Goal: Task Accomplishment & Management: Complete application form

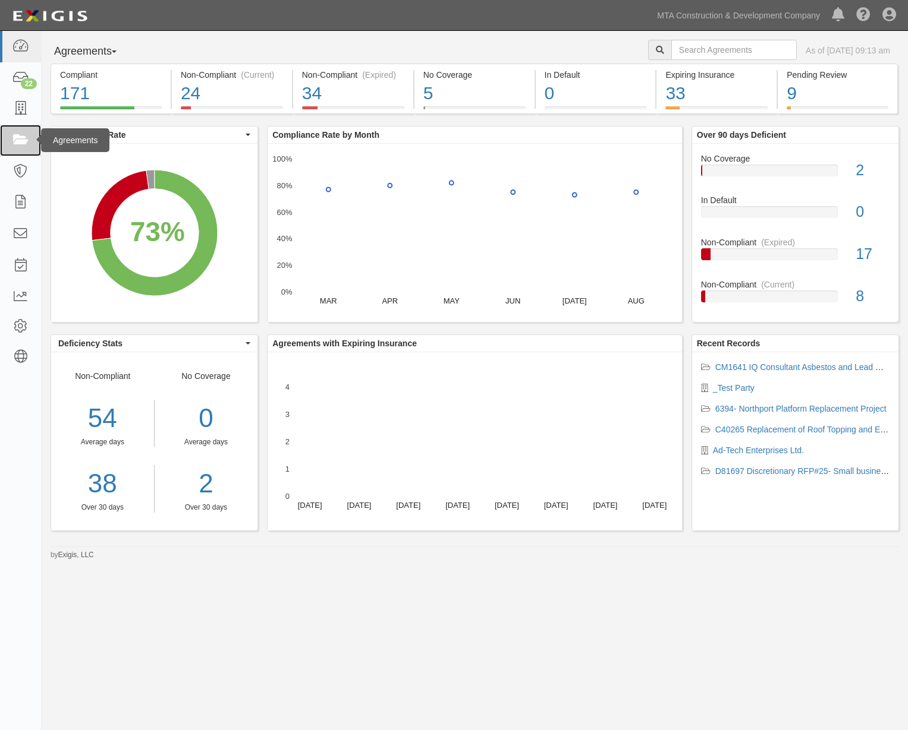
click at [24, 134] on icon at bounding box center [20, 141] width 17 height 14
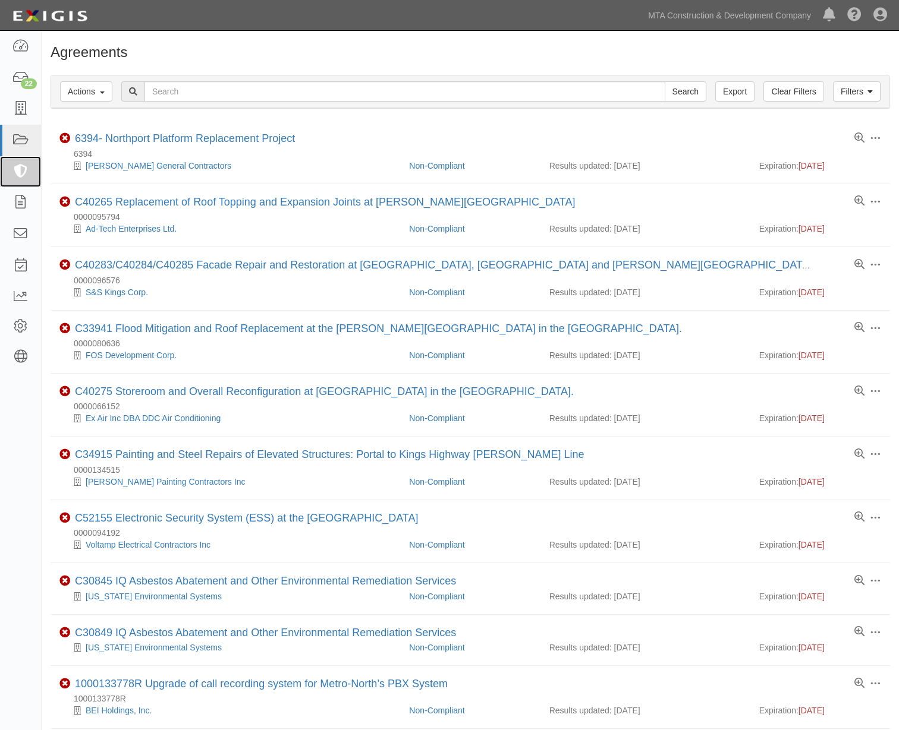
click at [22, 166] on icon at bounding box center [20, 172] width 17 height 14
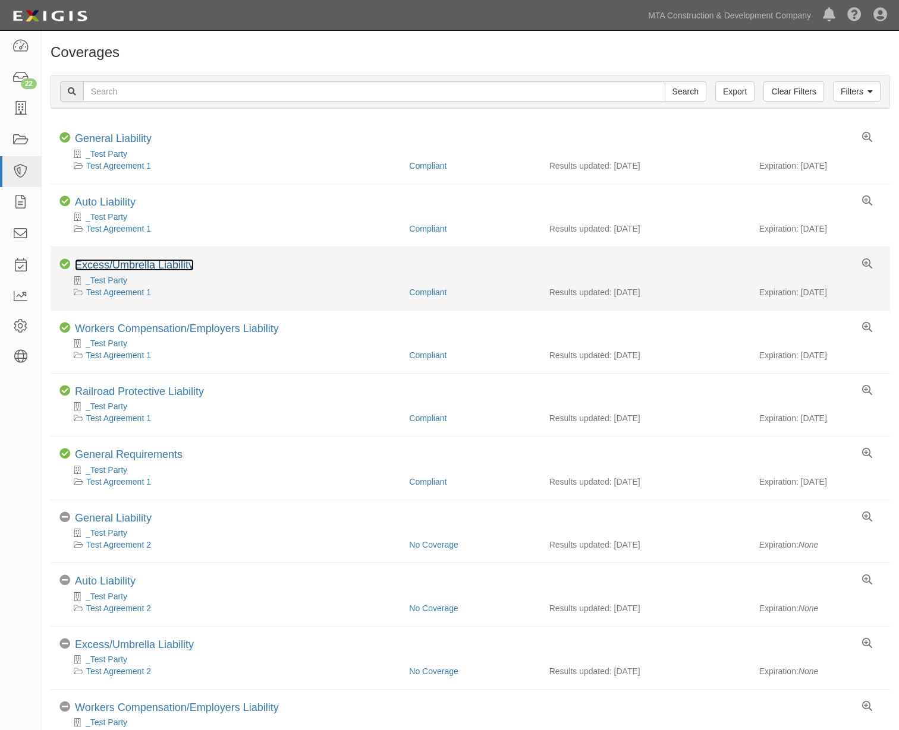
click at [146, 268] on link "Excess/Umbrella Liability" at bounding box center [134, 265] width 119 height 12
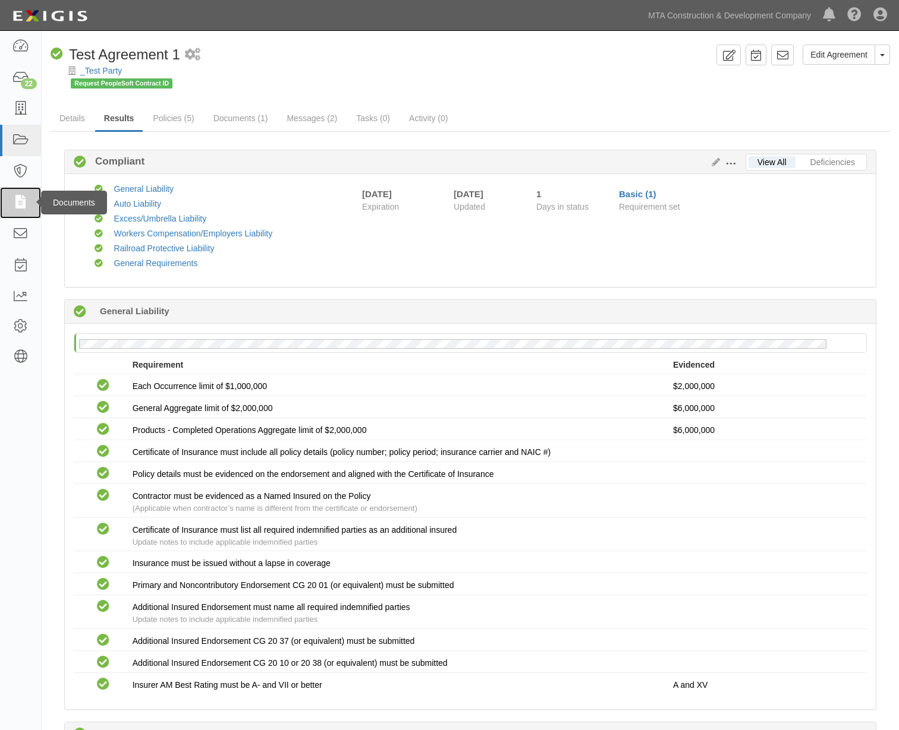
click at [20, 205] on icon at bounding box center [20, 203] width 17 height 14
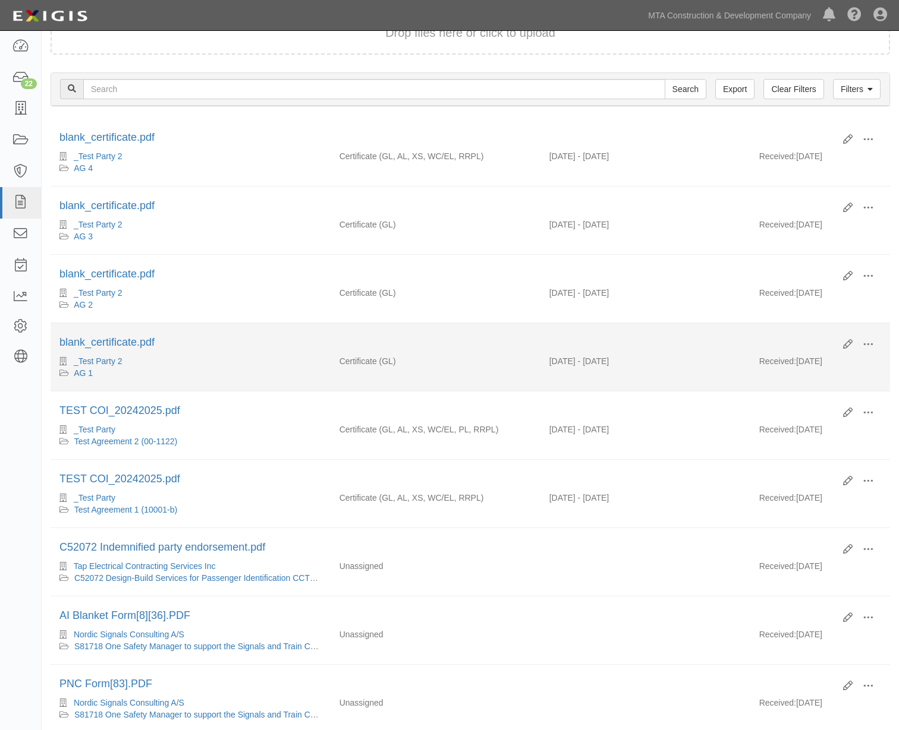
scroll to position [73, 0]
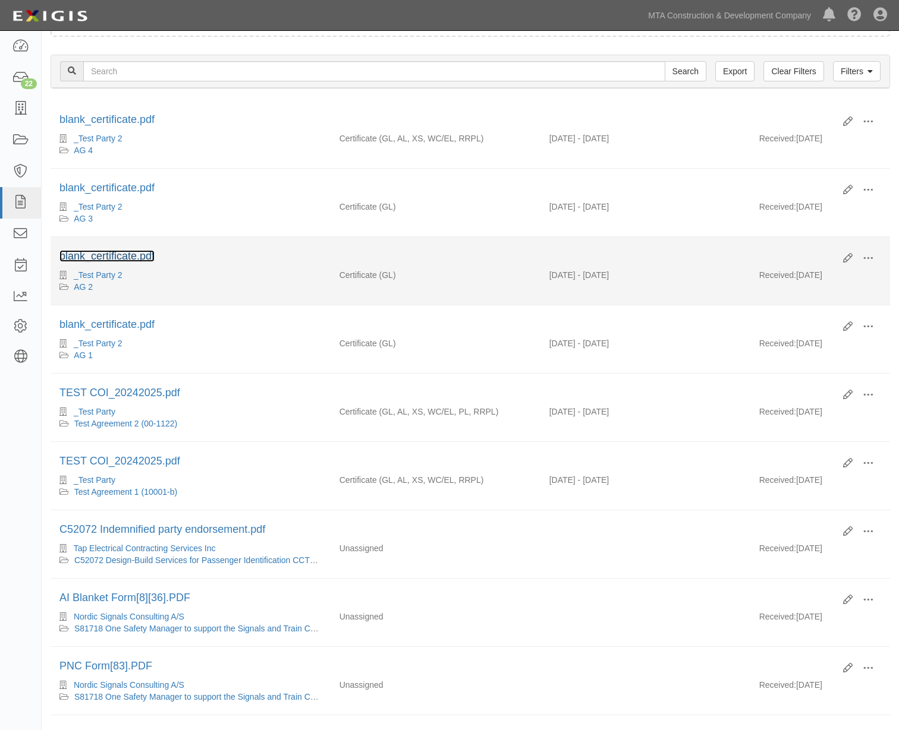
click at [116, 257] on link "blank_certificate.pdf" at bounding box center [106, 256] width 95 height 12
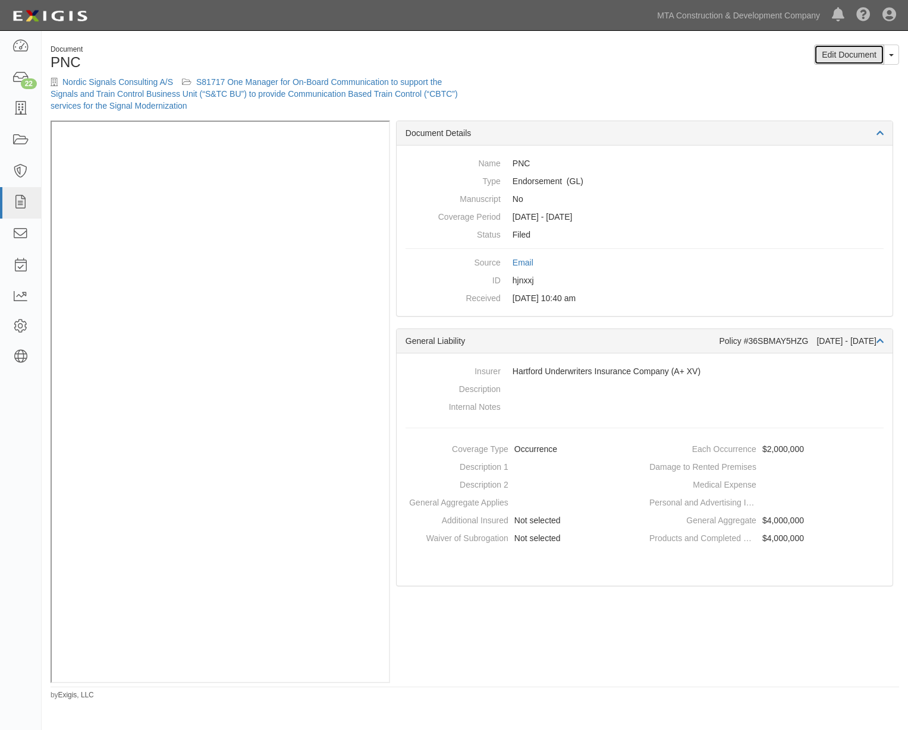
click at [854, 57] on link "Edit Document" at bounding box center [849, 55] width 70 height 20
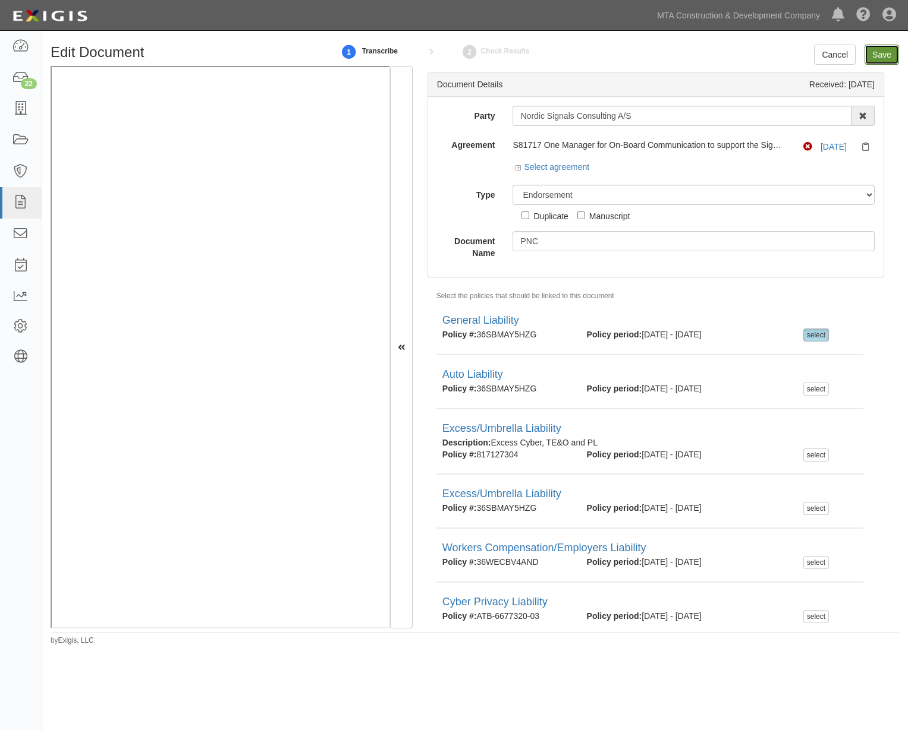
click at [879, 57] on input "Save" at bounding box center [881, 55] width 34 height 20
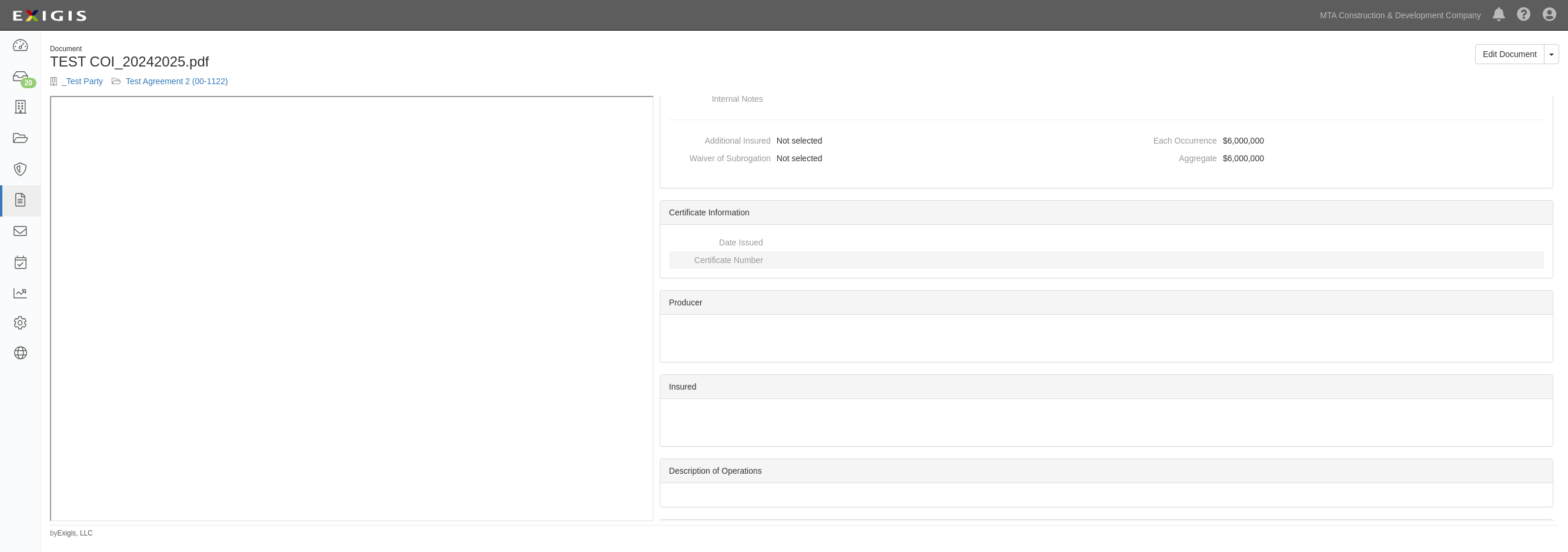
scroll to position [1561, 0]
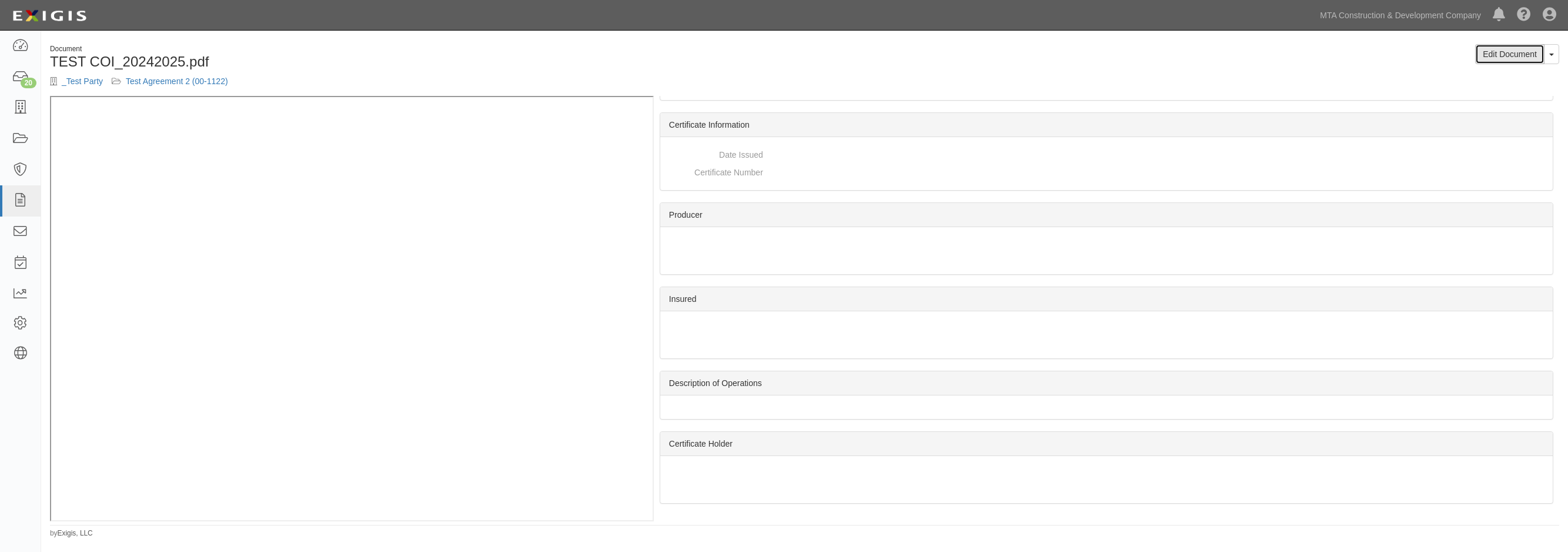
click at [1522, 56] on link "Edit Document" at bounding box center [1510, 54] width 69 height 20
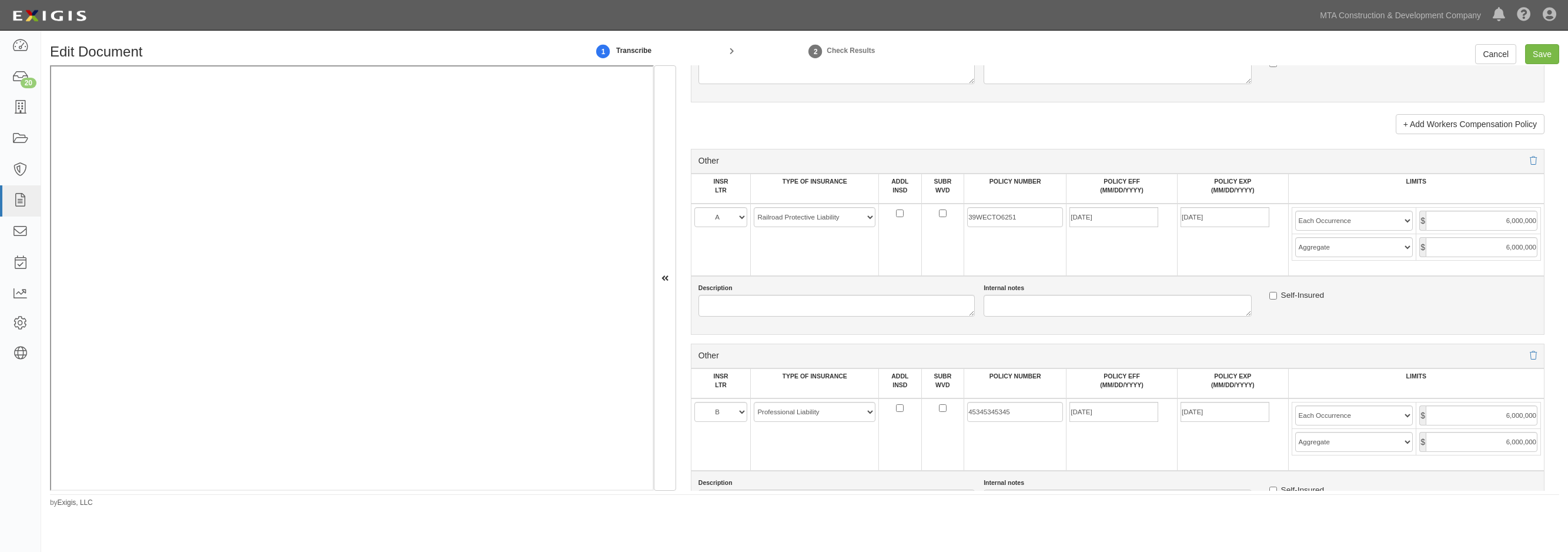
scroll to position [2462, 0]
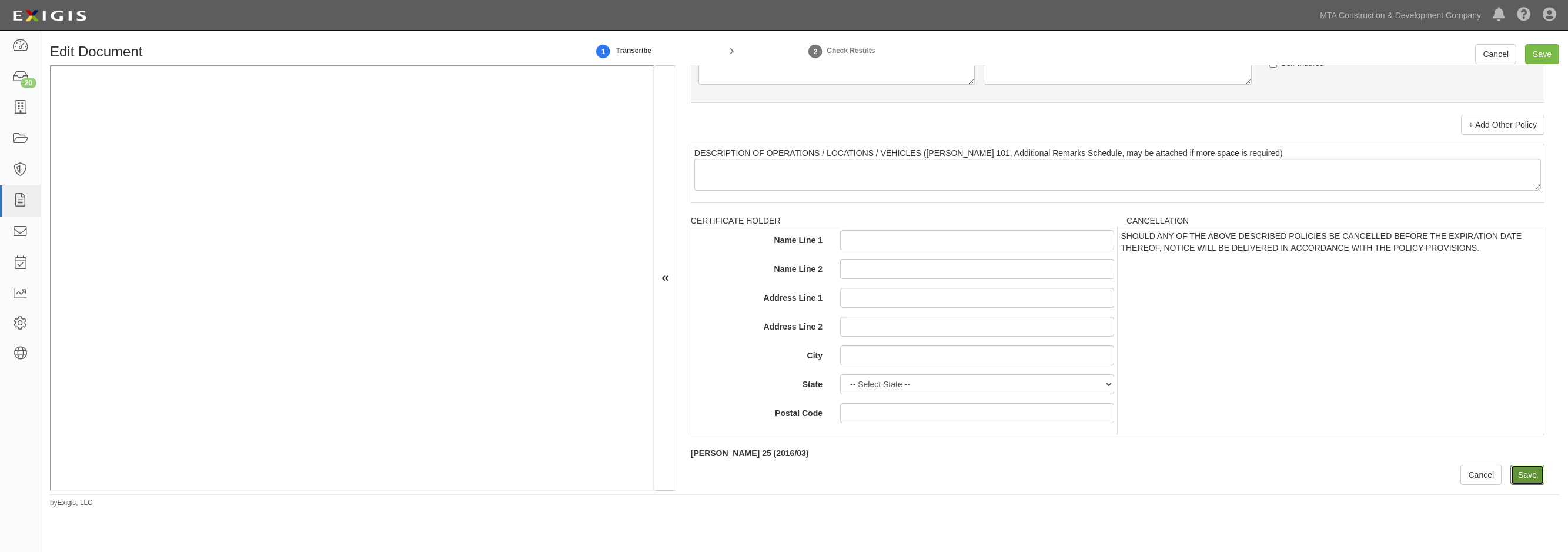
click at [1527, 476] on input "Save" at bounding box center [1527, 475] width 34 height 20
type input "2000000"
type input "4000000"
type input "6000000"
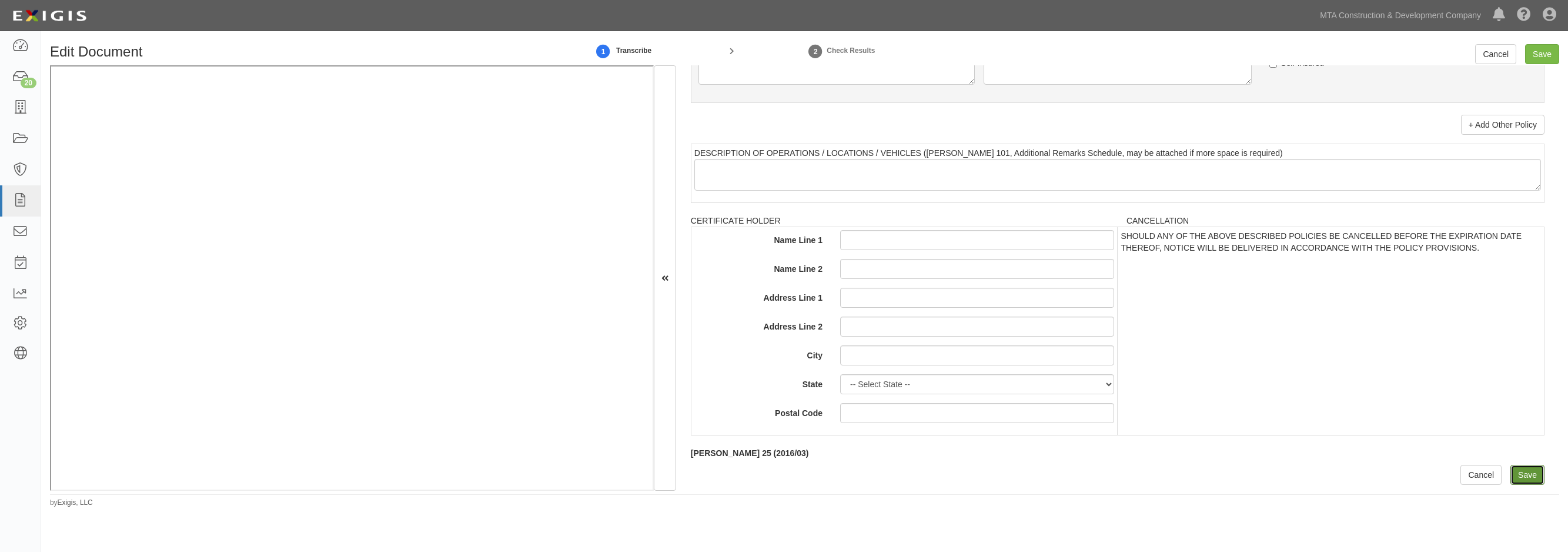
type input "6000000"
type input "4000000"
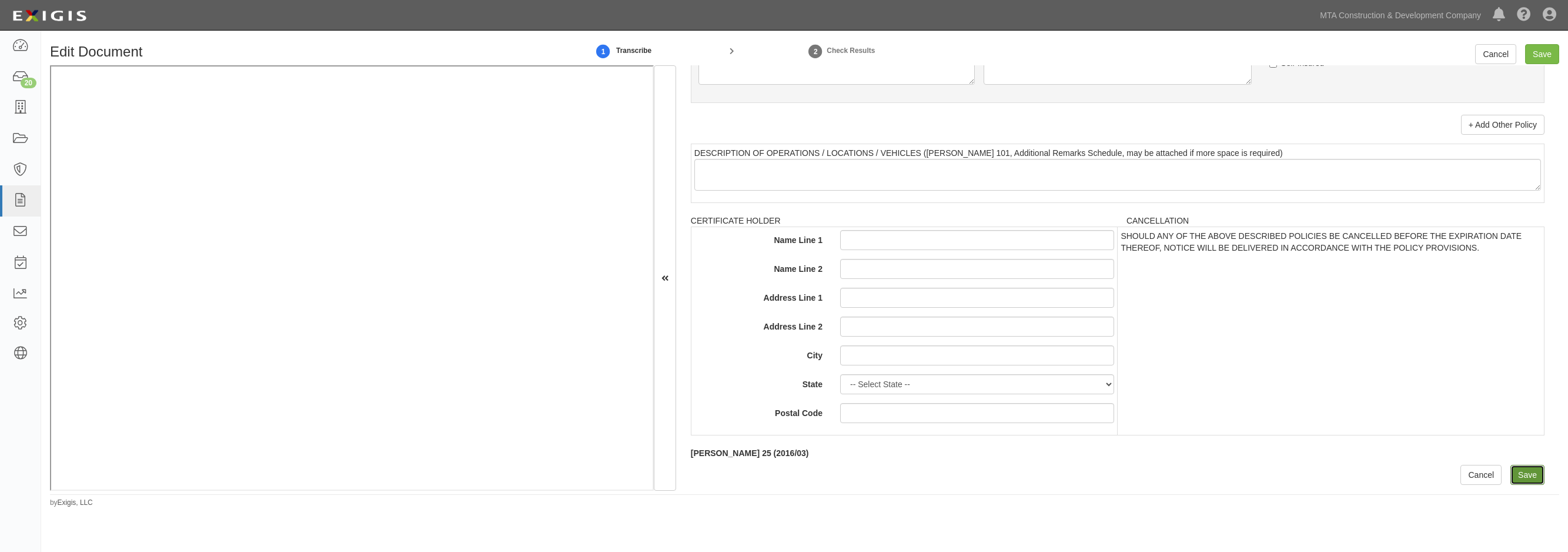
type input "4000000"
type input "6000000"
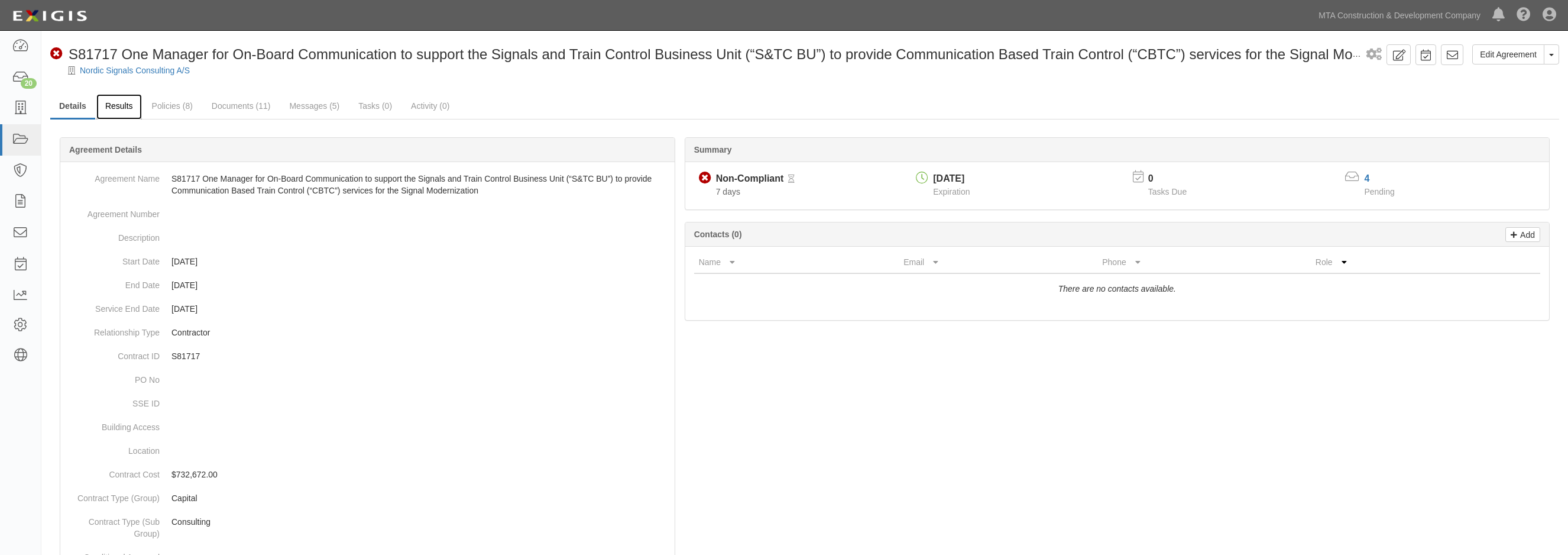
click at [121, 104] on link "Results" at bounding box center [119, 107] width 46 height 26
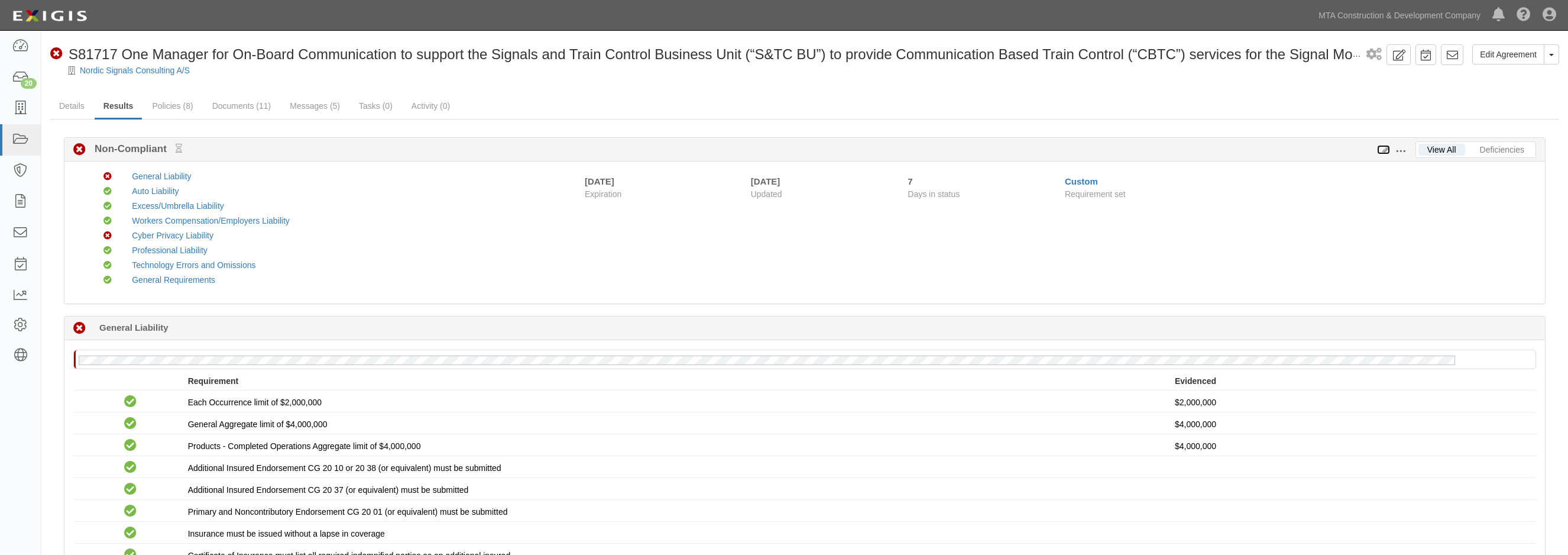
click at [1385, 149] on icon at bounding box center [1383, 150] width 13 height 8
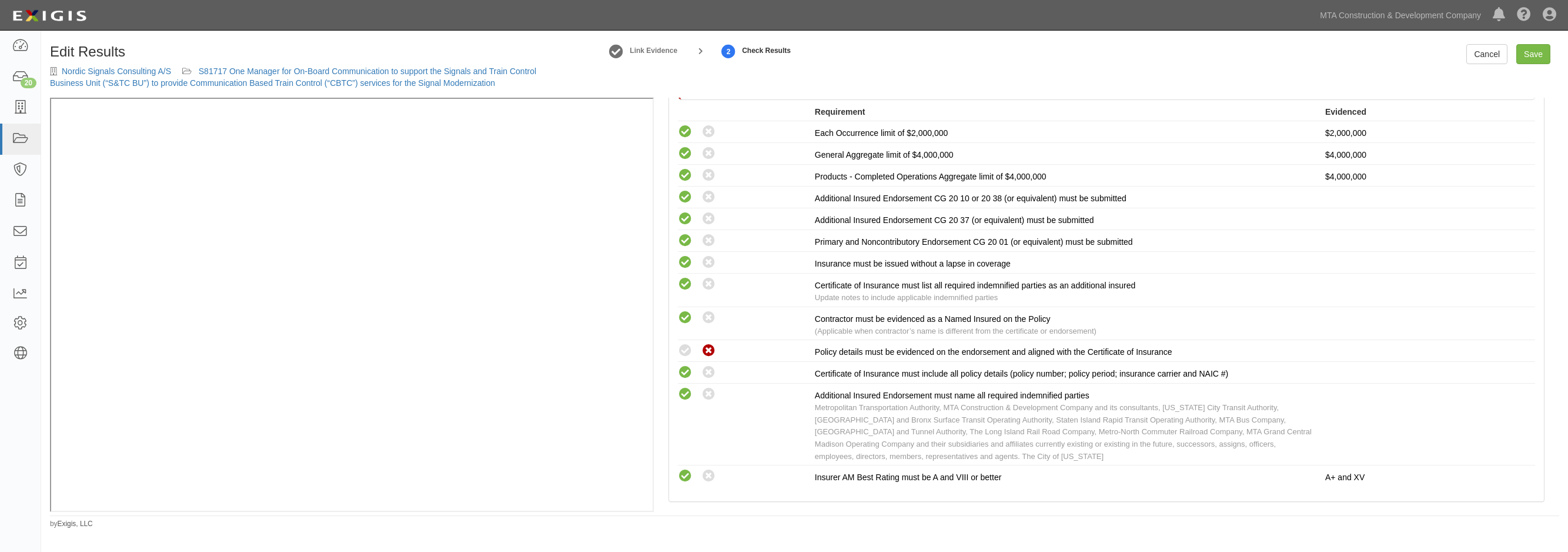
scroll to position [389, 0]
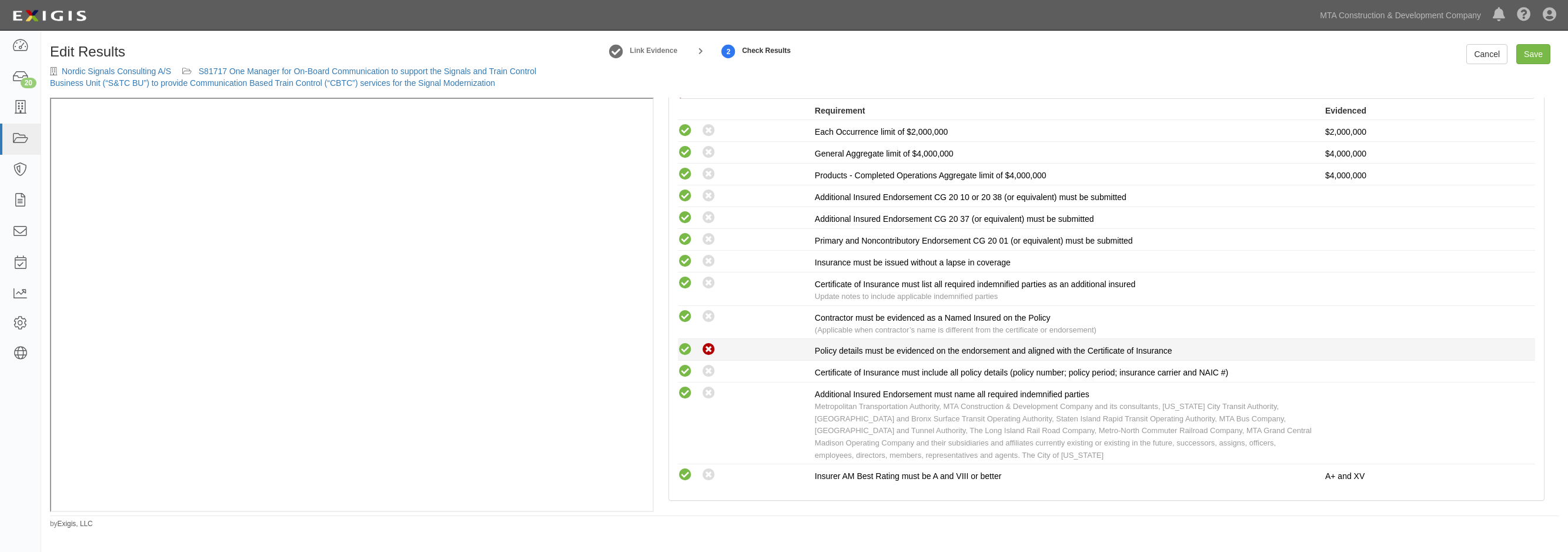
click at [684, 348] on icon at bounding box center [685, 349] width 15 height 15
radio input "true"
click at [1543, 54] on link "Save" at bounding box center [1533, 54] width 34 height 20
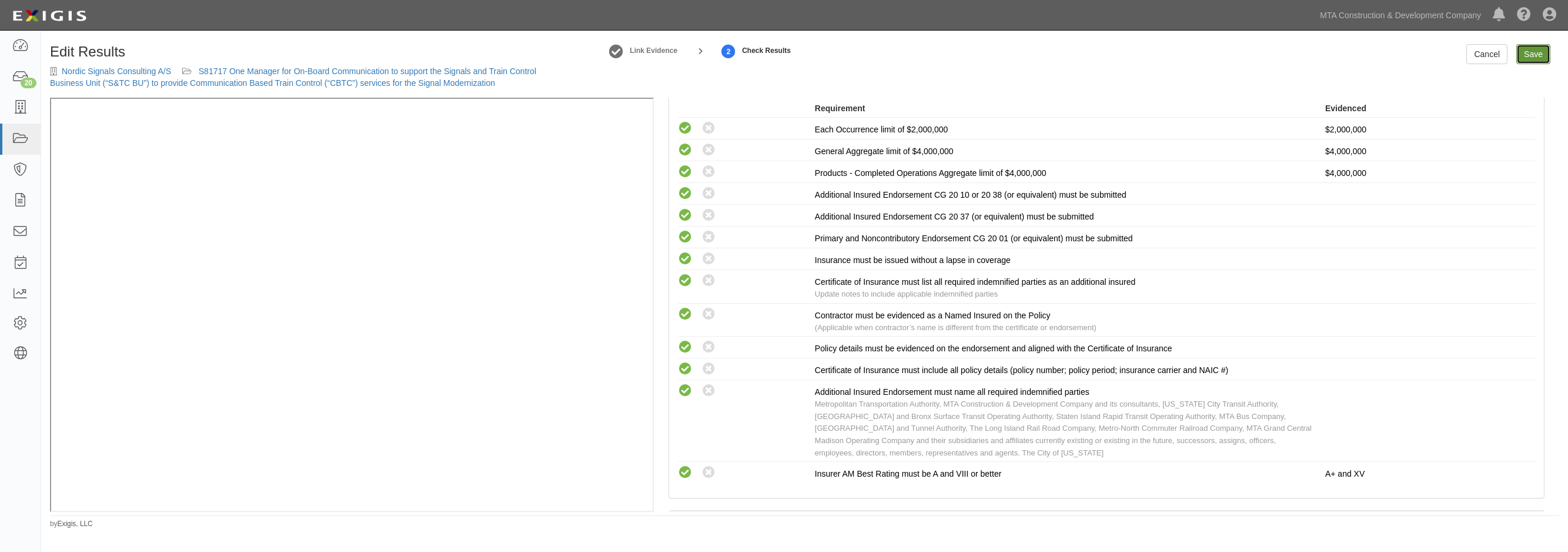
radio input "true"
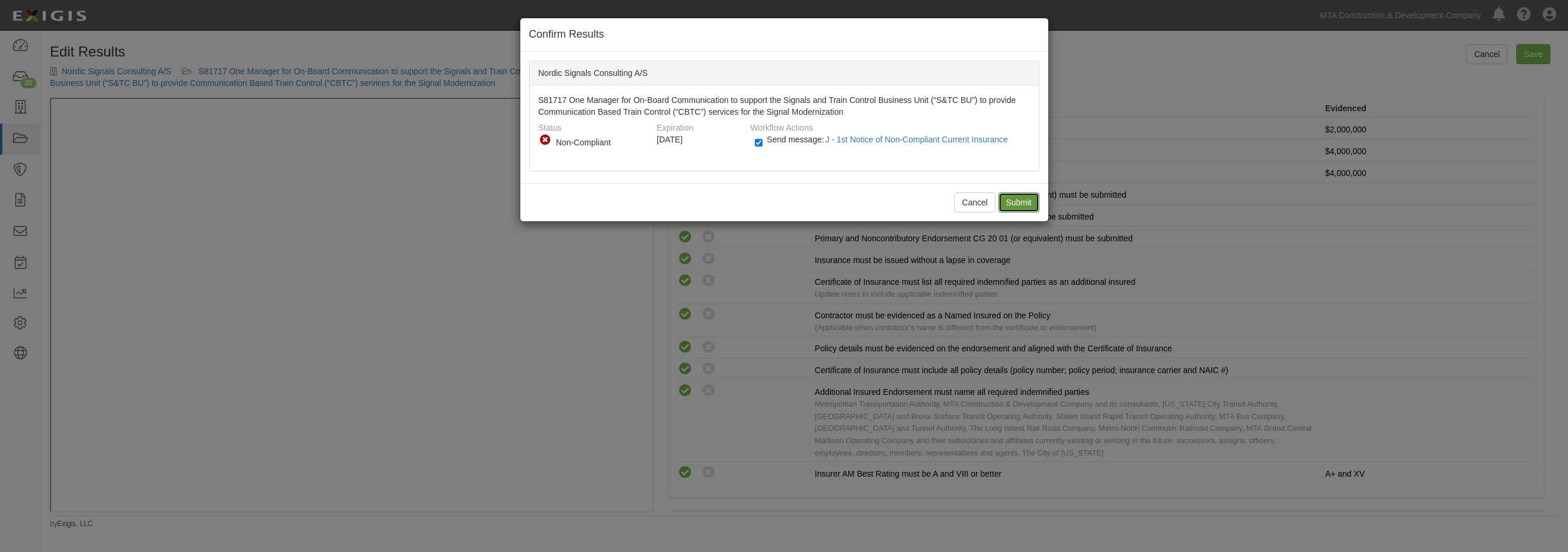
click at [1031, 202] on input "Submit" at bounding box center [1019, 202] width 42 height 20
